Goal: Information Seeking & Learning: Check status

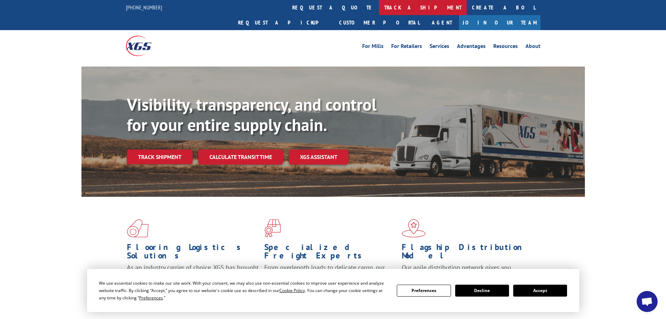
click at [379, 10] on link "track a shipment" at bounding box center [423, 7] width 88 height 15
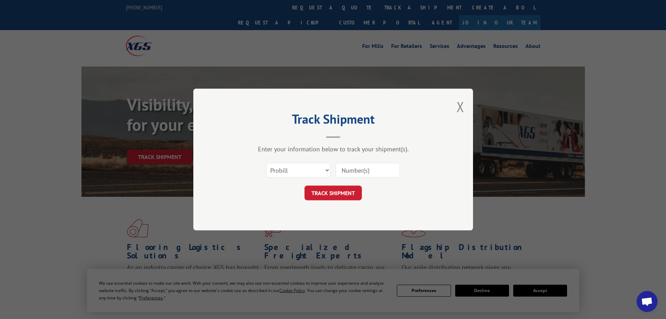
click at [364, 168] on input at bounding box center [368, 170] width 64 height 15
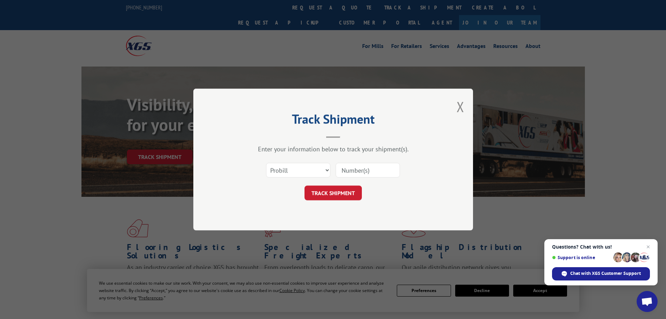
paste input "XG 363309"
click at [353, 168] on input "XG 363309" at bounding box center [368, 170] width 64 height 15
type input "363309"
click at [344, 193] on button "TRACK SHIPMENT" at bounding box center [333, 192] width 57 height 15
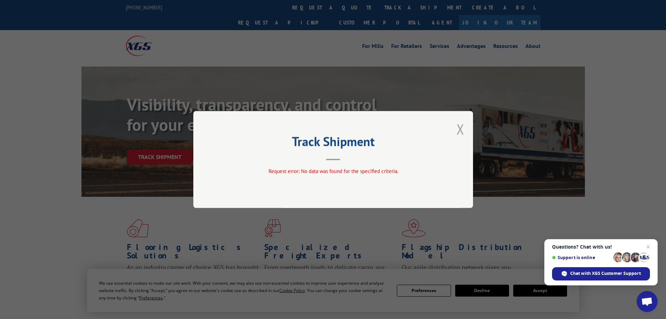
click at [460, 130] on button "Close modal" at bounding box center [461, 129] width 8 height 19
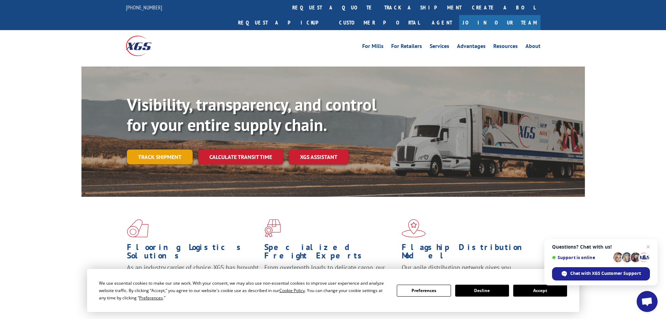
click at [163, 149] on link "Track shipment" at bounding box center [160, 156] width 66 height 15
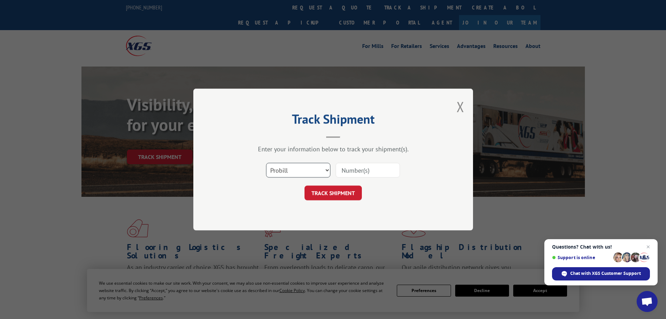
click at [327, 169] on select "Select category... Probill BOL PO" at bounding box center [298, 170] width 64 height 15
select select "bol"
click at [266, 163] on select "Select category... Probill BOL PO" at bounding box center [298, 170] width 64 height 15
click at [347, 170] on input at bounding box center [368, 170] width 64 height 15
paste input "XG 363309"
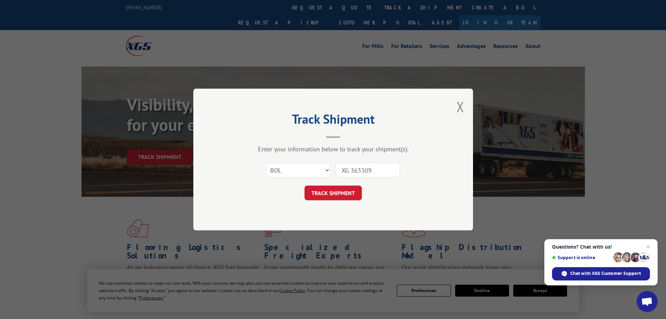
click at [352, 169] on input "XG 363309" at bounding box center [368, 170] width 64 height 15
type input "363309"
click at [353, 192] on button "TRACK SHIPMENT" at bounding box center [333, 192] width 57 height 15
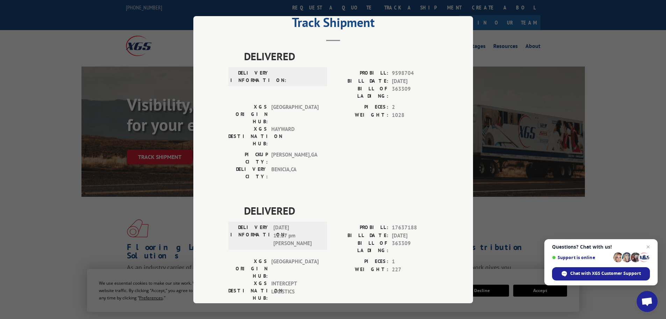
scroll to position [27, 0]
